Goal: Check status: Check status

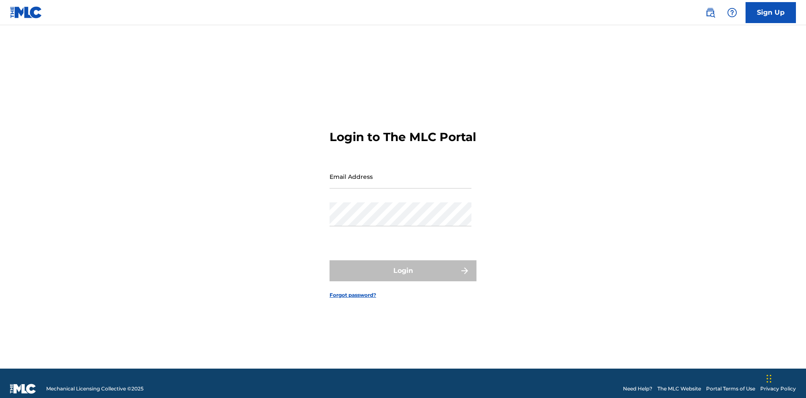
scroll to position [11, 0]
click at [400, 173] on input "Email Address" at bounding box center [401, 177] width 142 height 24
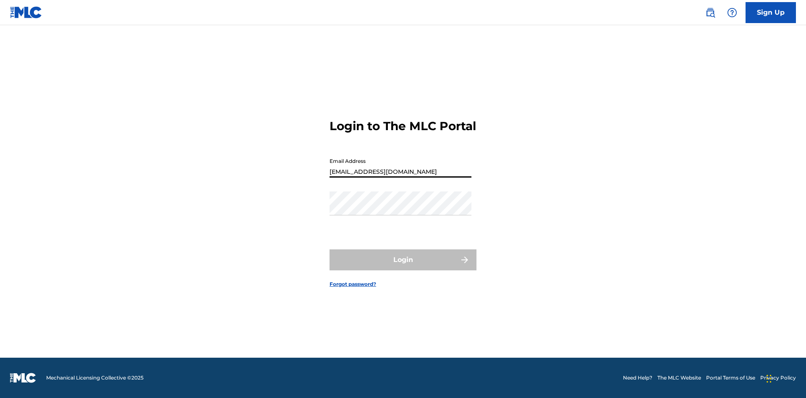
type input "[EMAIL_ADDRESS][DOMAIN_NAME]"
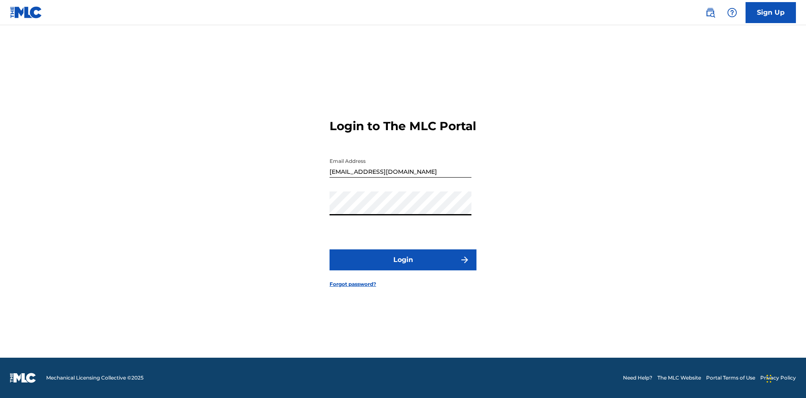
click at [403, 267] on button "Login" at bounding box center [403, 259] width 147 height 21
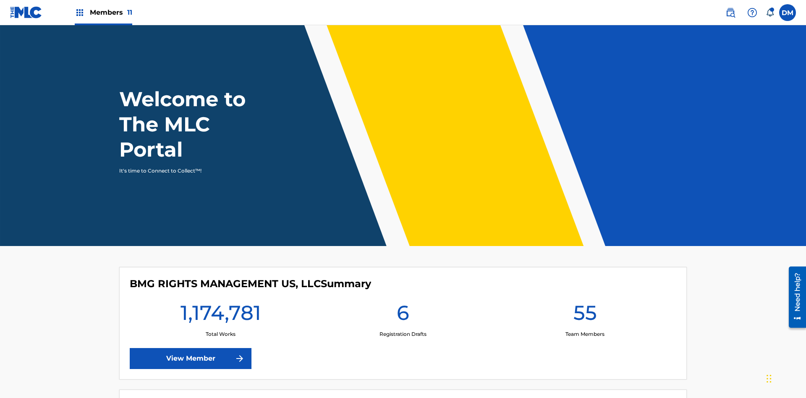
scroll to position [36, 0]
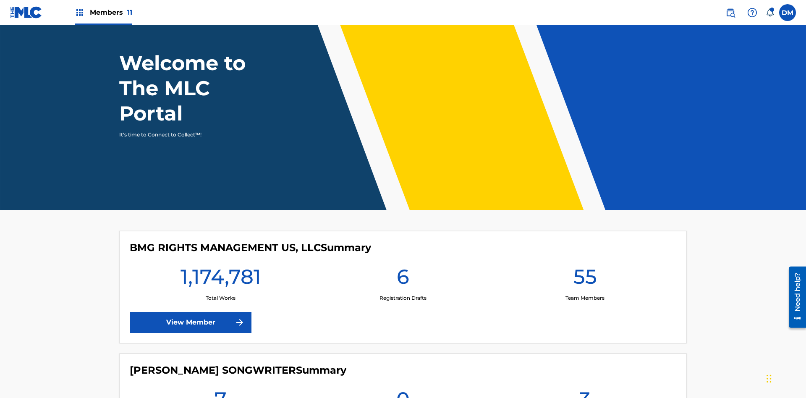
click at [103, 12] on span "Members 11" at bounding box center [111, 13] width 42 height 10
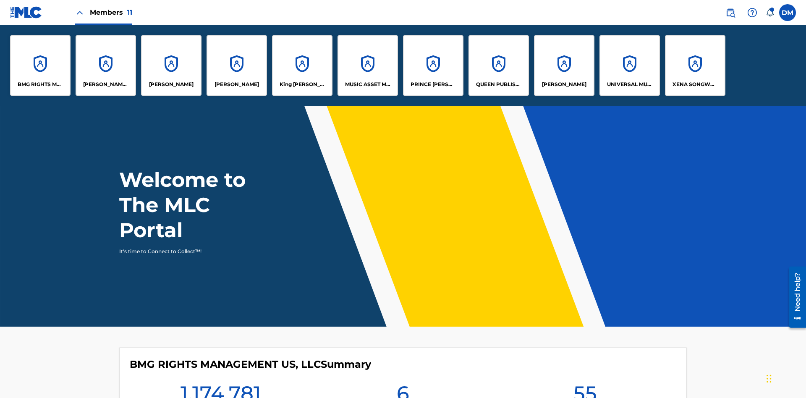
click at [629, 84] on p "UNIVERSAL MUSIC PUB GROUP" at bounding box center [630, 85] width 46 height 8
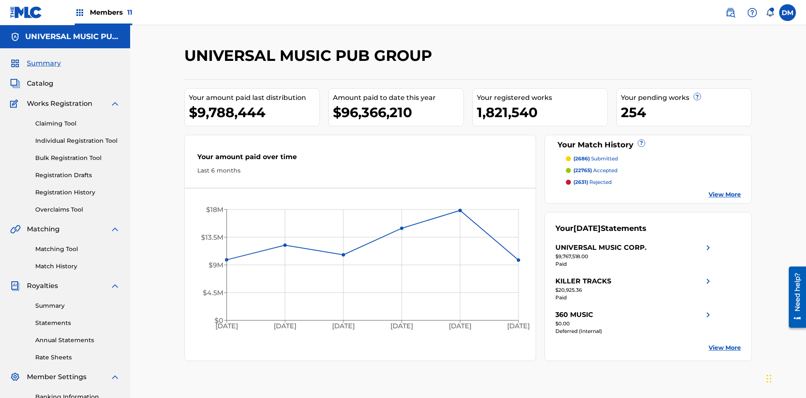
scroll to position [123, 0]
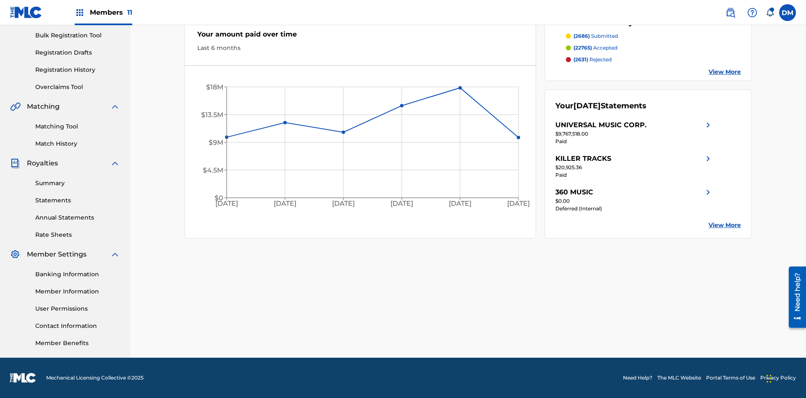
click at [78, 70] on link "Registration History" at bounding box center [77, 69] width 85 height 9
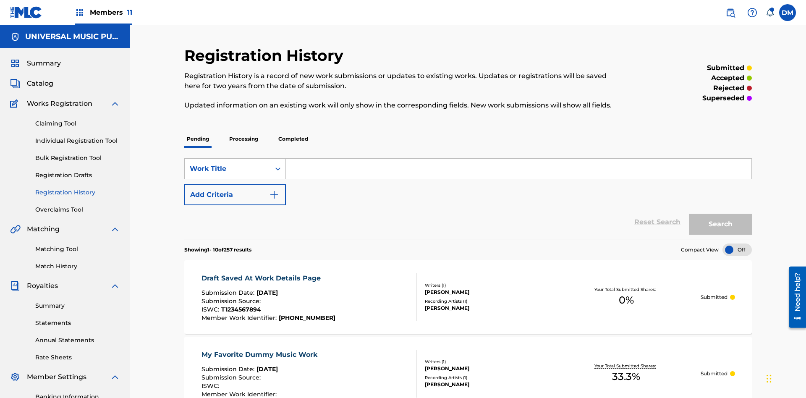
click at [293, 130] on p "Completed" at bounding box center [293, 139] width 35 height 18
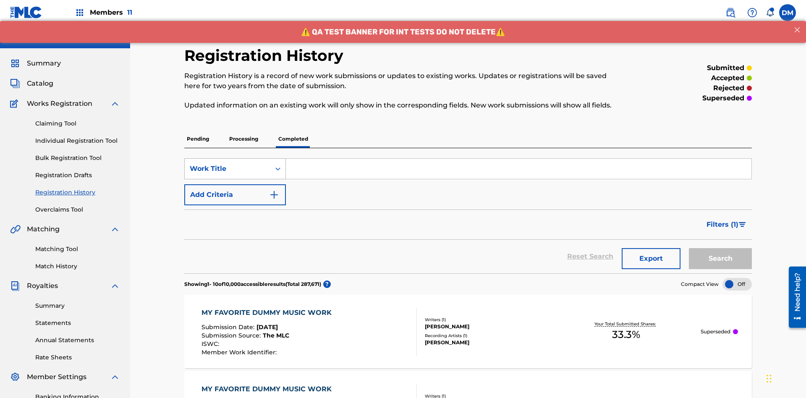
click at [228, 164] on div "Work Title" at bounding box center [228, 169] width 76 height 10
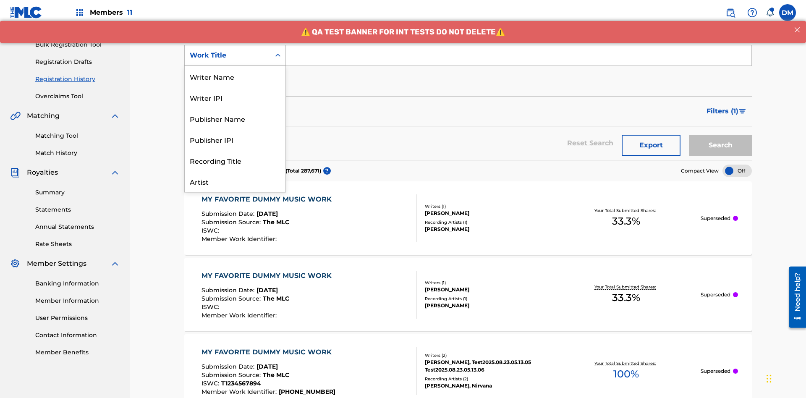
scroll to position [42, 0]
click at [235, 181] on div "Work Title" at bounding box center [235, 181] width 101 height 21
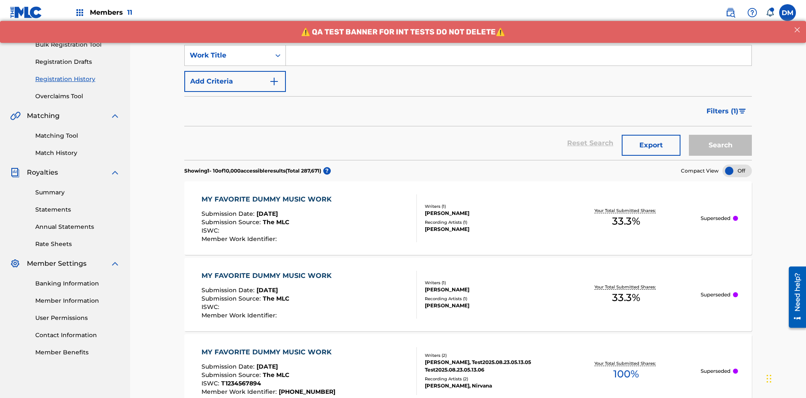
click at [235, 71] on button "Add Criteria" at bounding box center [235, 81] width 102 height 21
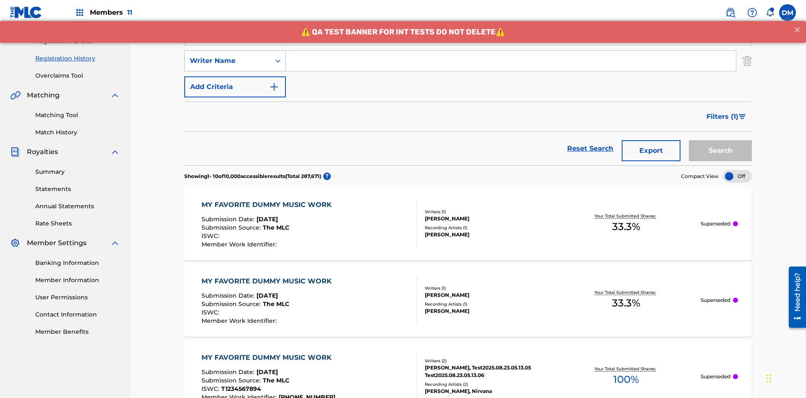
click at [228, 56] on div "Writer Name" at bounding box center [228, 61] width 76 height 10
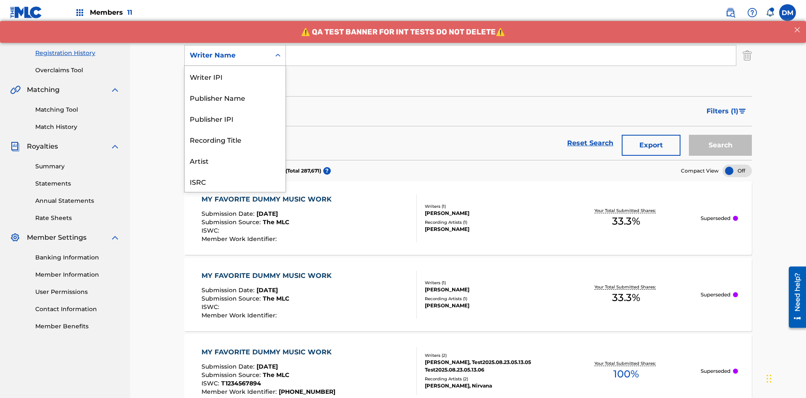
scroll to position [21, 0]
click at [235, 118] on div "Recording Title" at bounding box center [235, 118] width 101 height 21
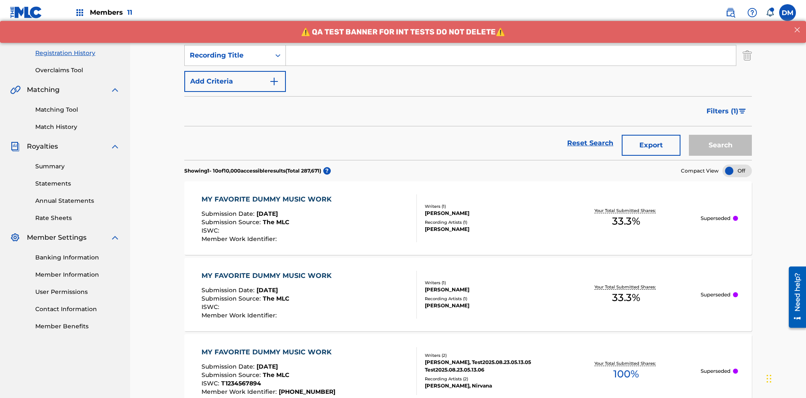
click at [235, 71] on button "Add Criteria" at bounding box center [235, 81] width 102 height 21
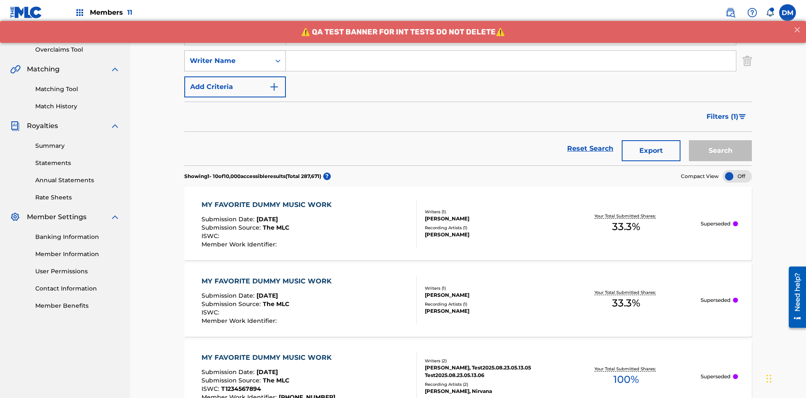
click at [228, 56] on div "Writer Name" at bounding box center [228, 61] width 76 height 10
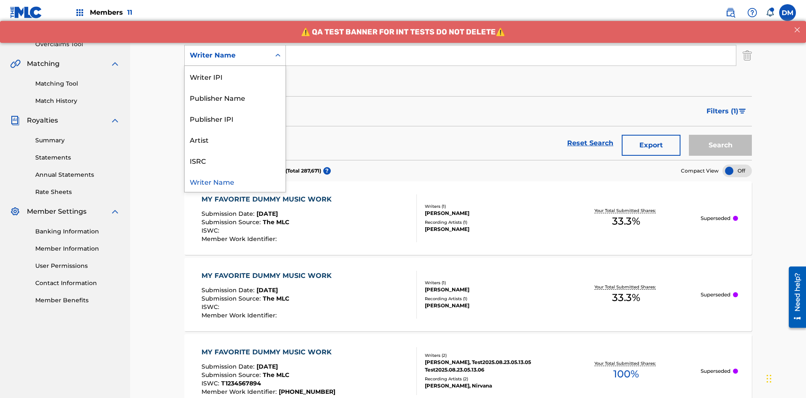
click at [235, 160] on div "ISRC" at bounding box center [235, 160] width 101 height 21
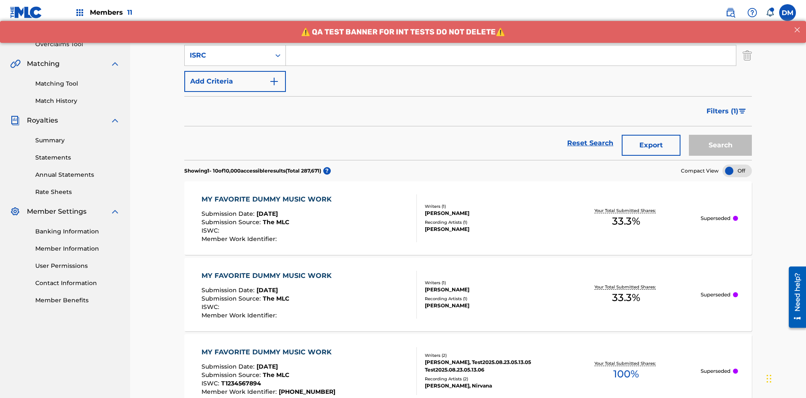
click at [235, 71] on button "Add Criteria" at bounding box center [235, 81] width 102 height 21
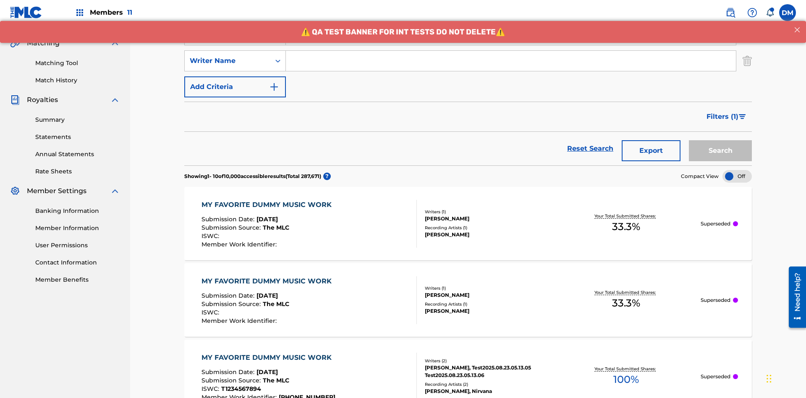
scroll to position [191, 0]
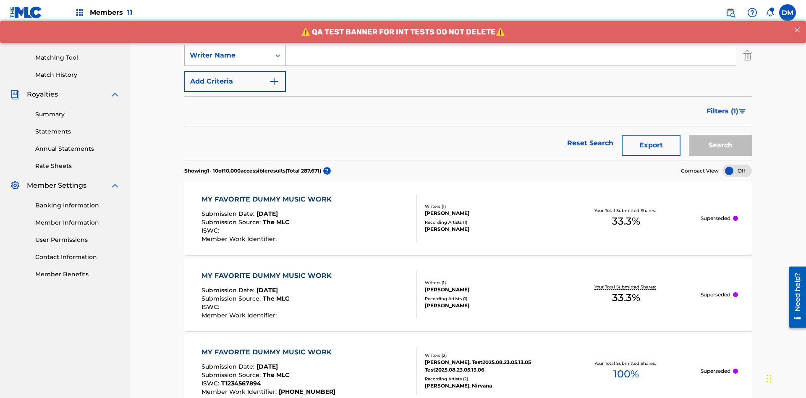
click at [228, 55] on div "Writer Name" at bounding box center [228, 55] width 76 height 10
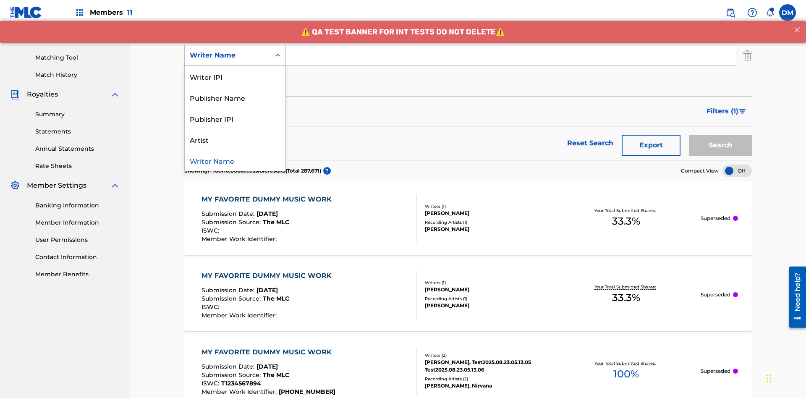
click at [235, 160] on div "Writer Name" at bounding box center [235, 160] width 101 height 21
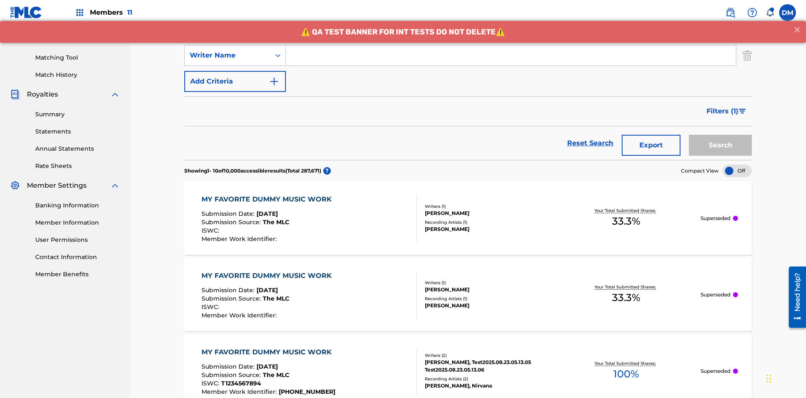
click at [235, 71] on button "Add Criteria" at bounding box center [235, 81] width 102 height 21
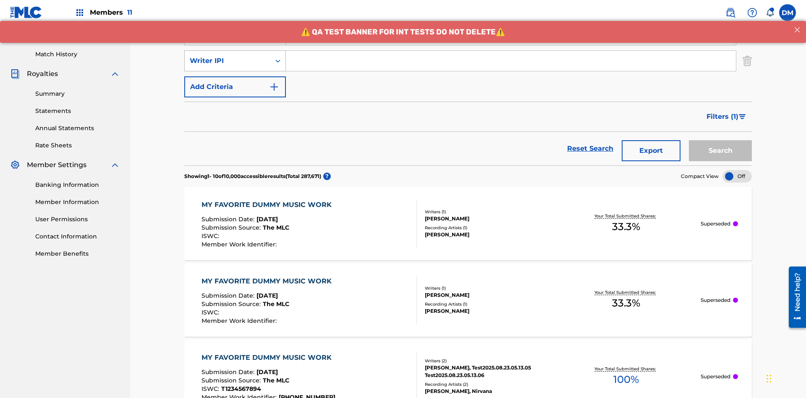
click at [228, 56] on div "Writer IPI" at bounding box center [228, 61] width 76 height 10
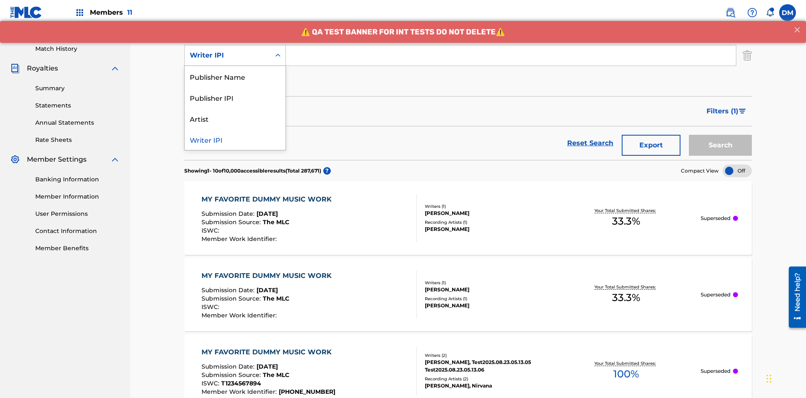
click at [235, 76] on div "Publisher Name" at bounding box center [235, 76] width 101 height 21
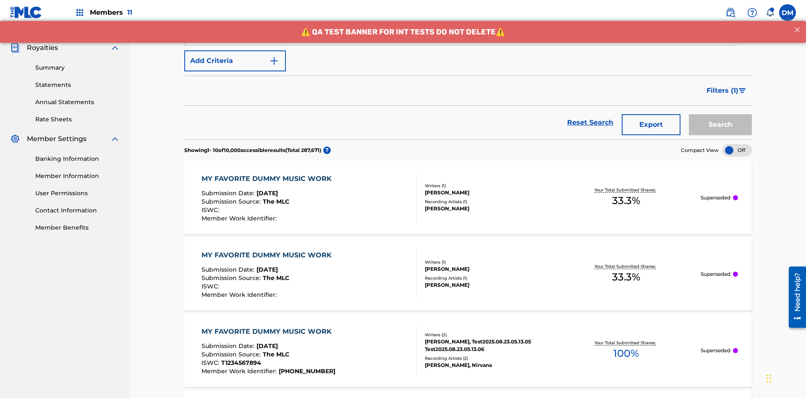
click at [235, 61] on button "Add Criteria" at bounding box center [235, 60] width 102 height 21
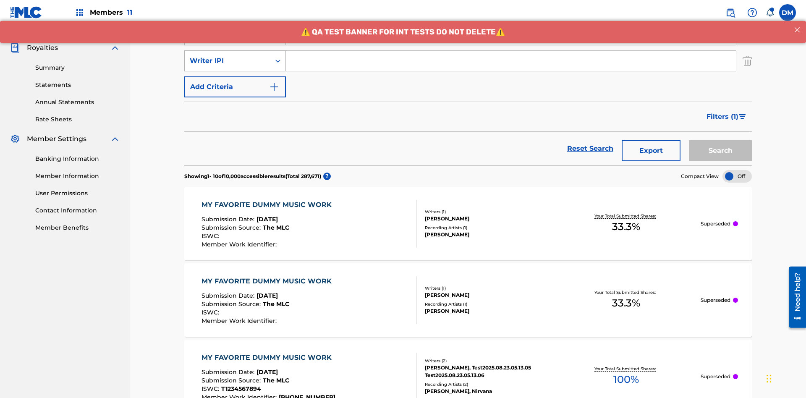
click at [228, 56] on div "Writer IPI" at bounding box center [228, 61] width 76 height 10
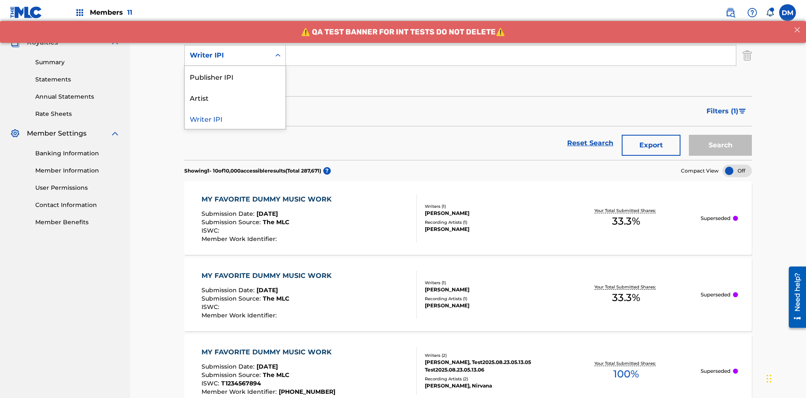
click at [235, 76] on div "Publisher IPI" at bounding box center [235, 76] width 101 height 21
click at [235, 71] on button "Add Criteria" at bounding box center [235, 81] width 102 height 21
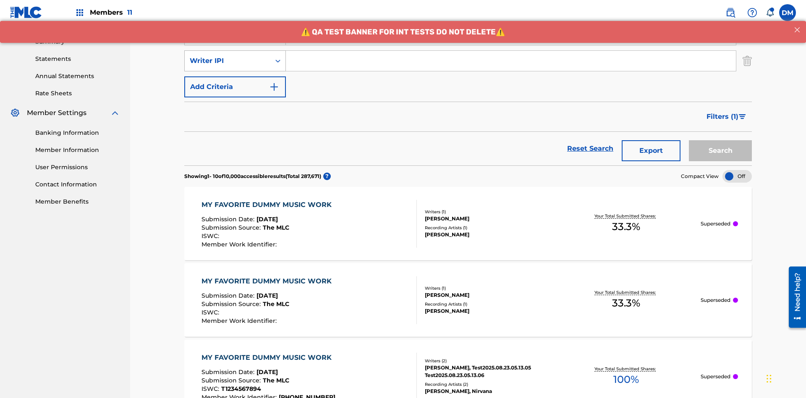
click at [228, 56] on div "Writer IPI" at bounding box center [228, 61] width 76 height 10
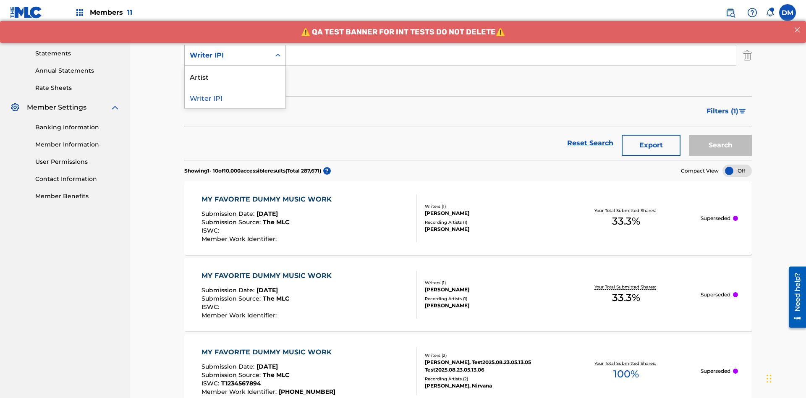
click at [235, 76] on div "Artist" at bounding box center [235, 76] width 101 height 21
click at [235, 71] on button "Add Criteria" at bounding box center [235, 81] width 102 height 21
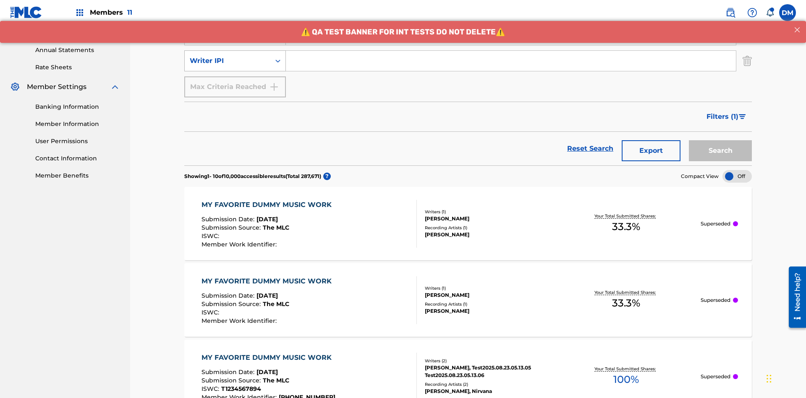
click at [228, 56] on div "Writer IPI" at bounding box center [228, 61] width 76 height 10
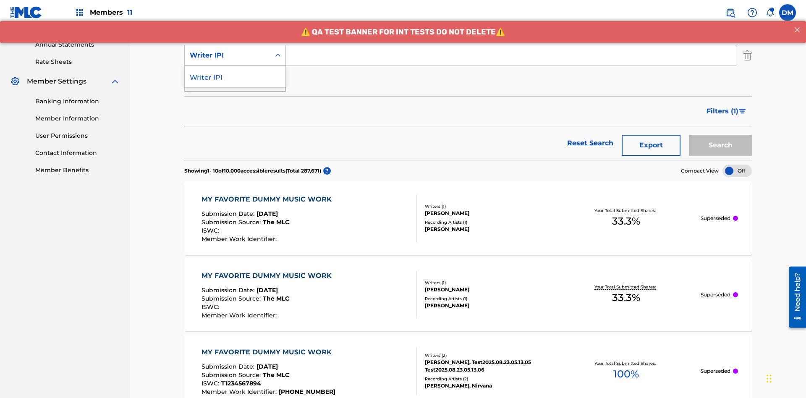
click at [235, 76] on div "Writer IPI" at bounding box center [235, 76] width 101 height 21
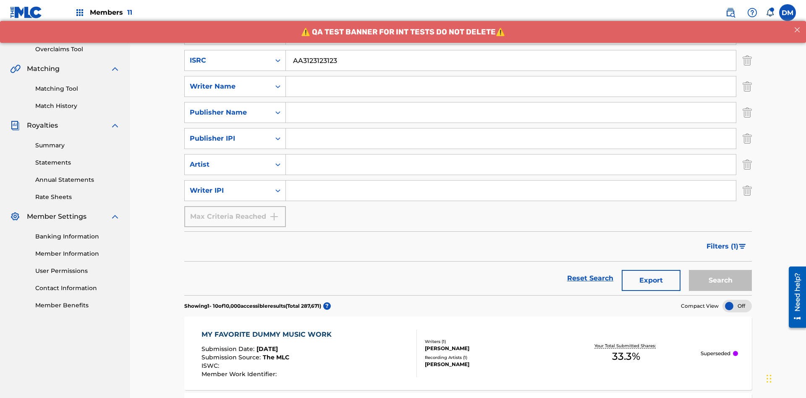
type input "AA3123123123"
click at [518, 18] on input "Search Form" at bounding box center [519, 8] width 466 height 20
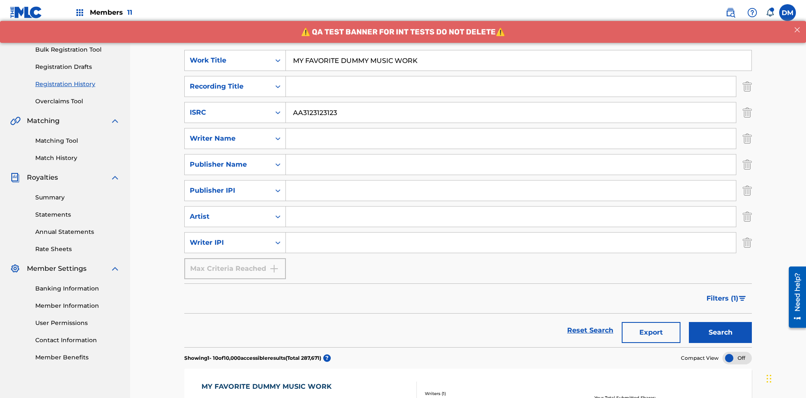
type input "MY FAVORITE DUMMY MUSIC WORK"
click at [511, 128] on input "Search Form" at bounding box center [511, 138] width 450 height 20
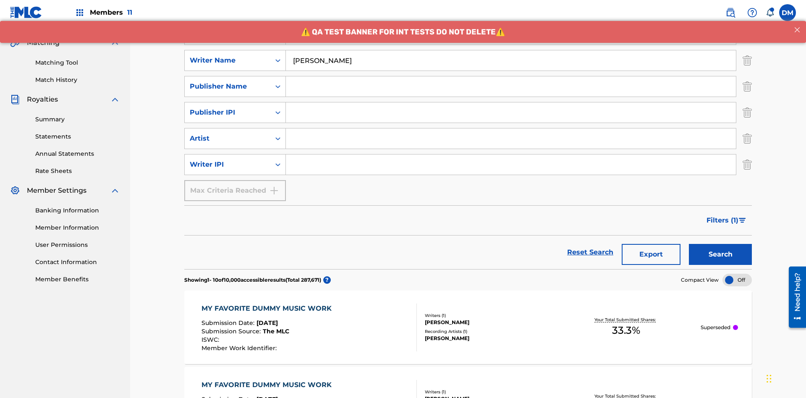
type input "[PERSON_NAME]"
click at [511, 154] on input "Search Form" at bounding box center [511, 164] width 450 height 20
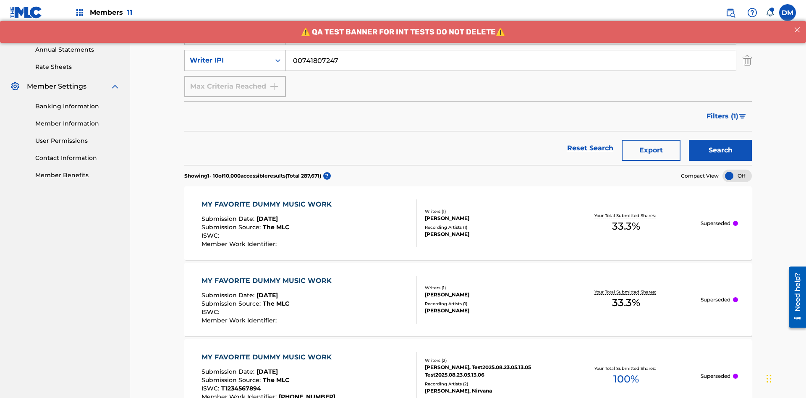
type input "00741807247"
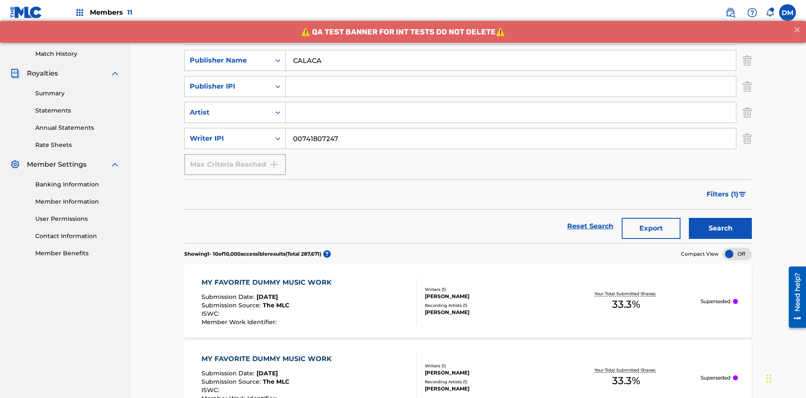
type input "CALACA"
click at [511, 76] on input "Search Form" at bounding box center [511, 86] width 450 height 20
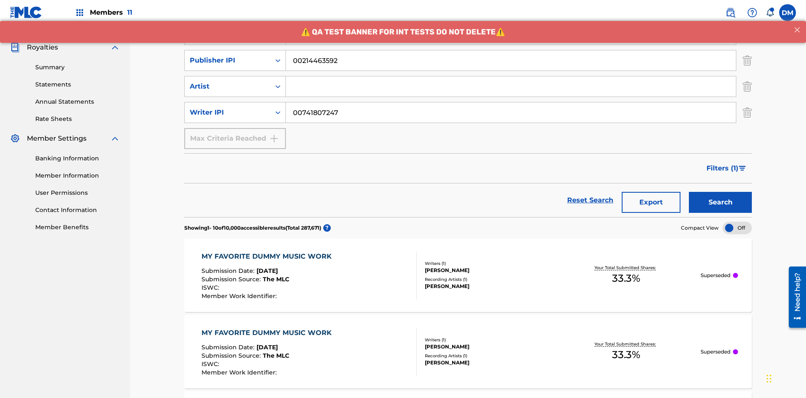
type input "00214463592"
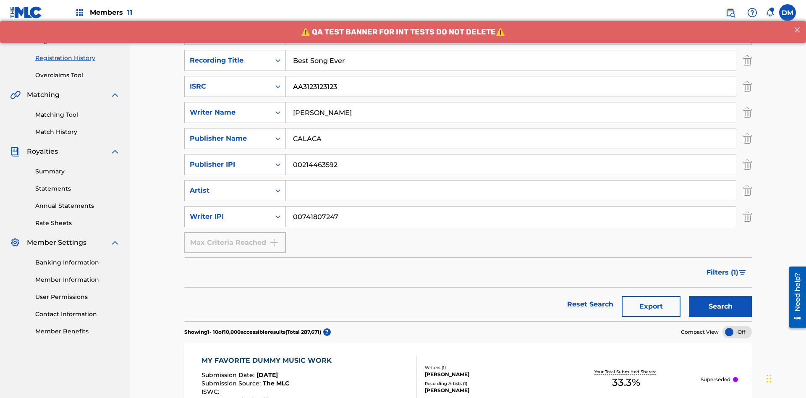
type input "Best Song Ever"
click at [511, 180] on input "Search Form" at bounding box center [511, 190] width 450 height 20
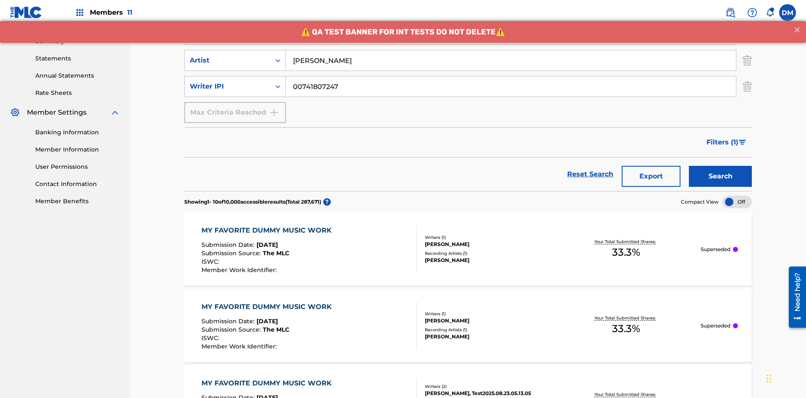
type input "[PERSON_NAME]"
click at [720, 166] on button "Search" at bounding box center [720, 176] width 63 height 21
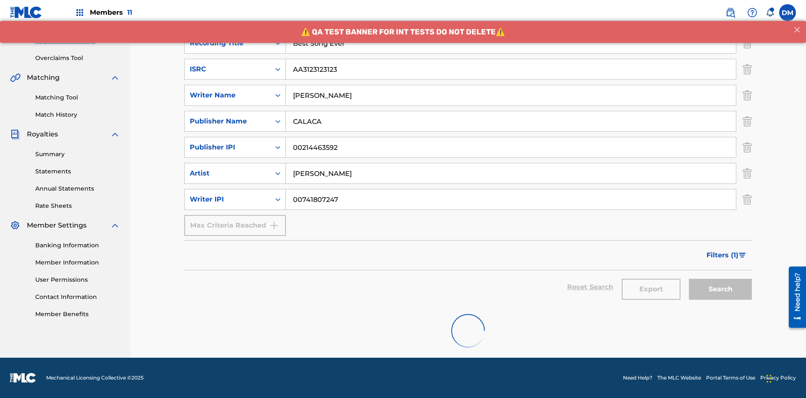
scroll to position [410, 0]
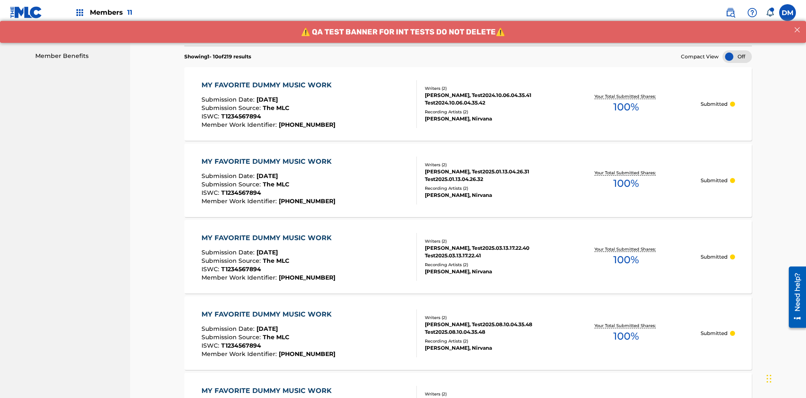
click at [267, 80] on div "MY FAVORITE DUMMY MUSIC WORK" at bounding box center [268, 85] width 134 height 10
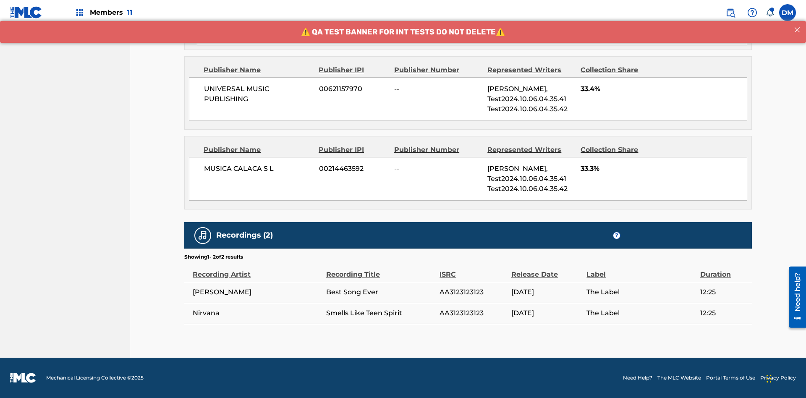
scroll to position [465, 0]
